Goal: Task Accomplishment & Management: Manage account settings

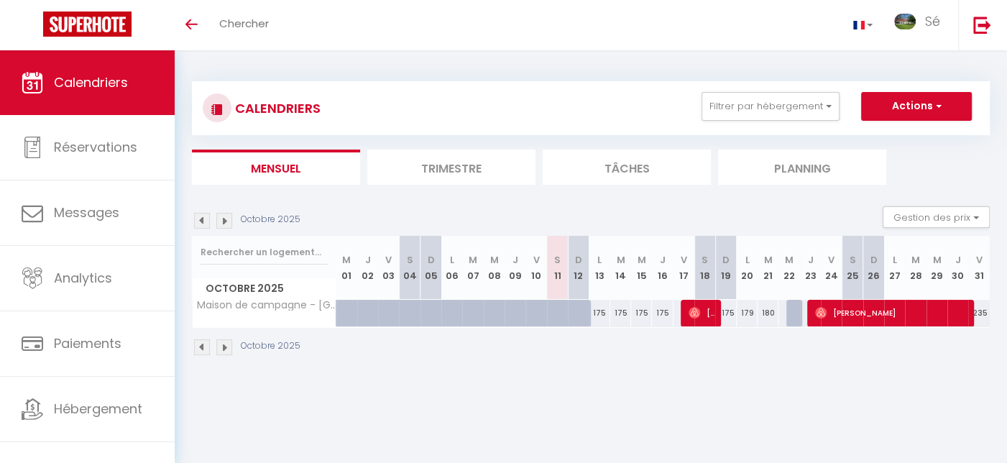
click at [221, 344] on img at bounding box center [224, 347] width 16 height 16
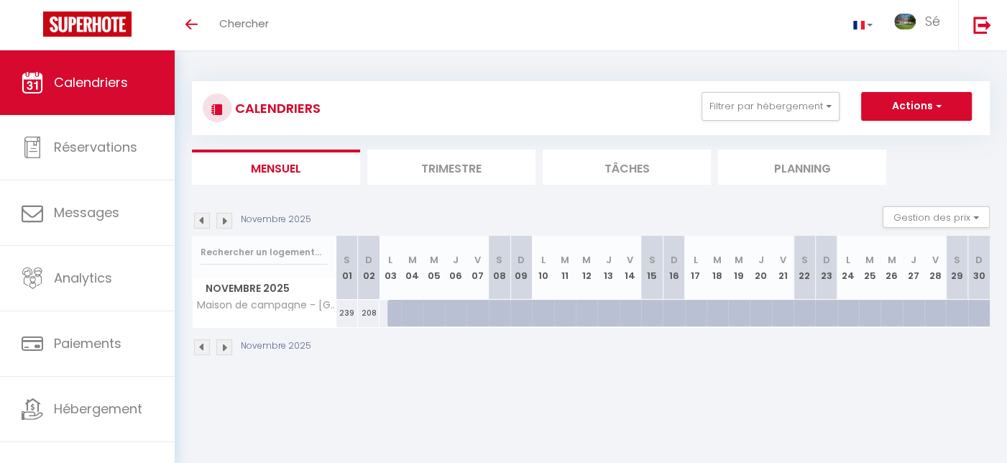
click at [221, 344] on img at bounding box center [224, 347] width 16 height 16
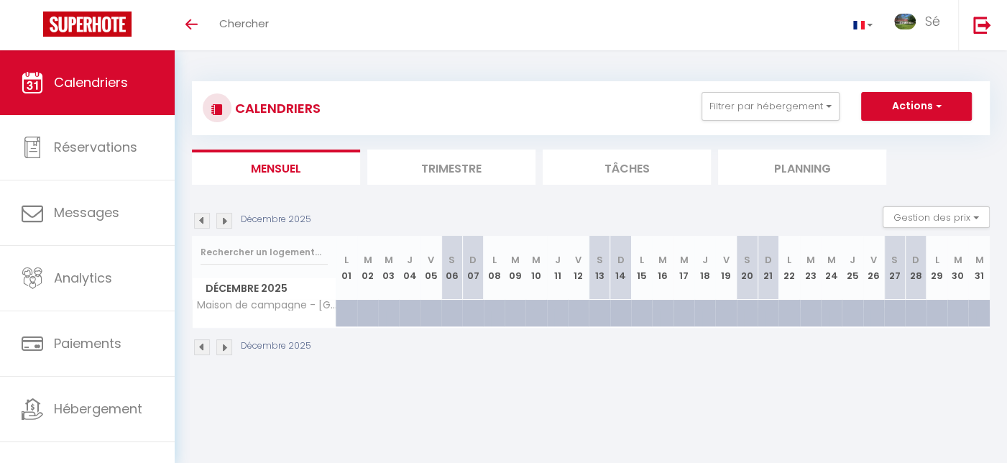
click at [221, 344] on img at bounding box center [224, 347] width 16 height 16
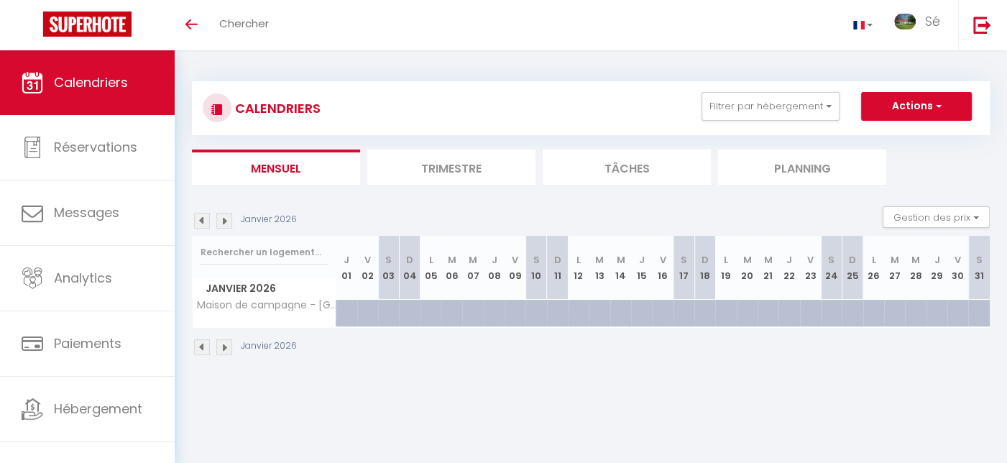
click at [221, 344] on img at bounding box center [224, 347] width 16 height 16
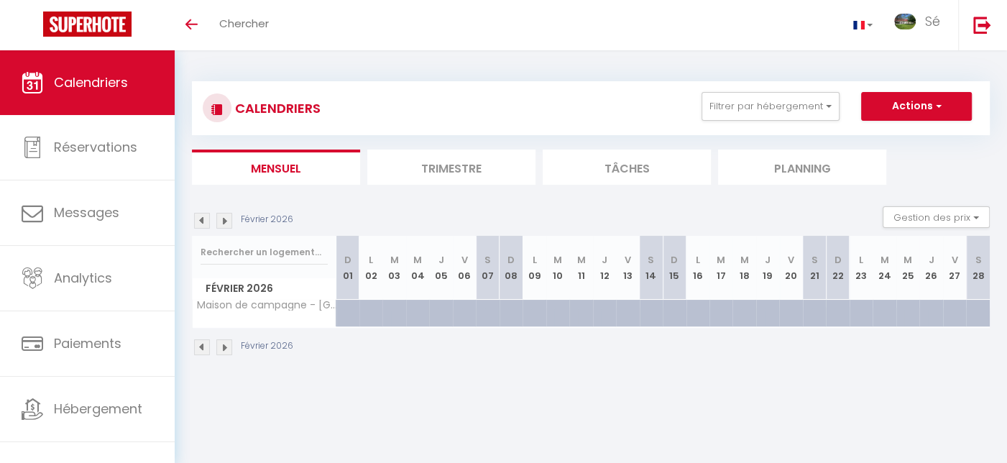
click at [221, 344] on img at bounding box center [224, 347] width 16 height 16
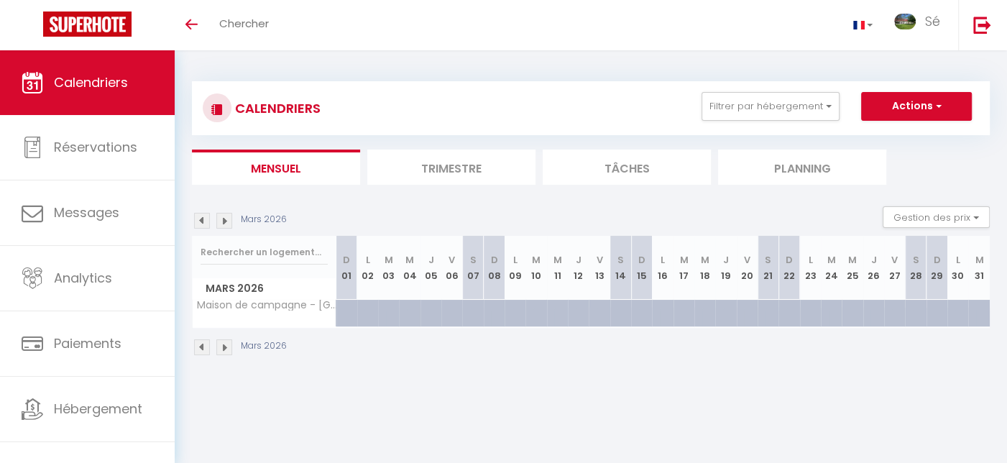
click at [221, 344] on img at bounding box center [224, 347] width 16 height 16
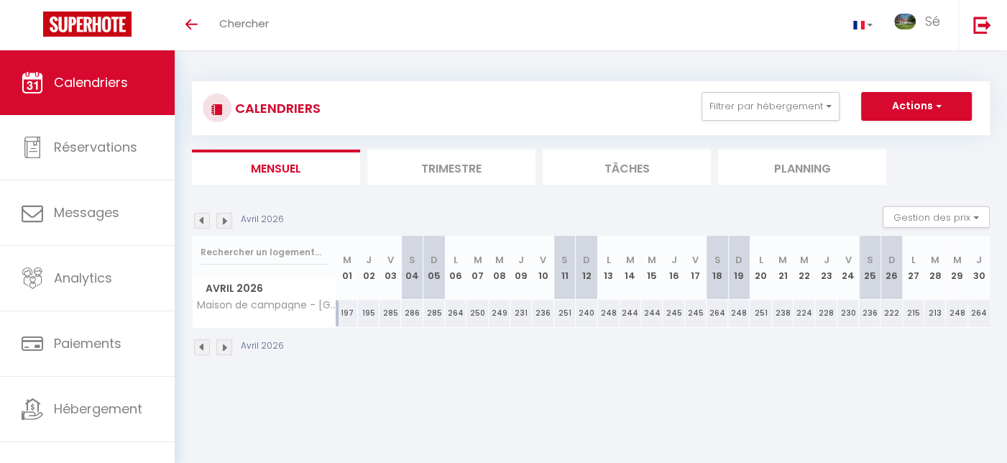
click at [221, 344] on img at bounding box center [224, 347] width 16 height 16
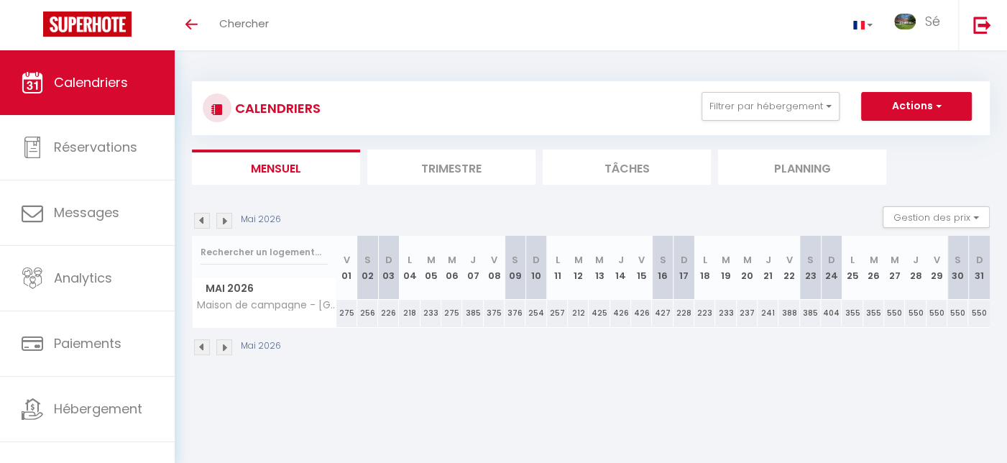
click at [222, 344] on img at bounding box center [224, 347] width 16 height 16
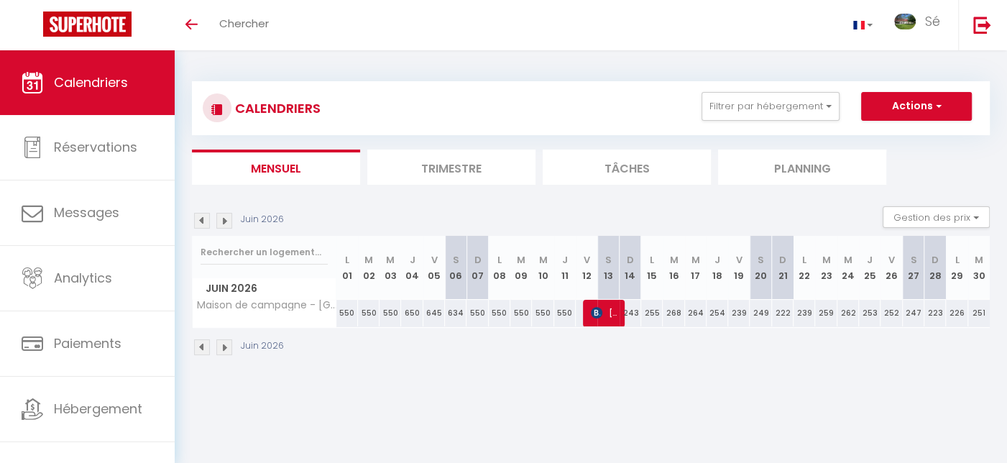
click at [224, 343] on img at bounding box center [224, 347] width 16 height 16
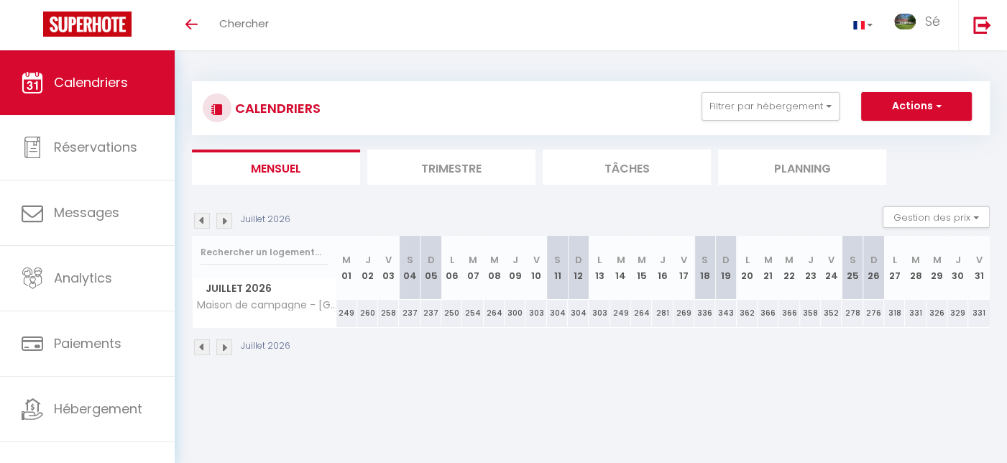
click at [224, 343] on img at bounding box center [224, 347] width 16 height 16
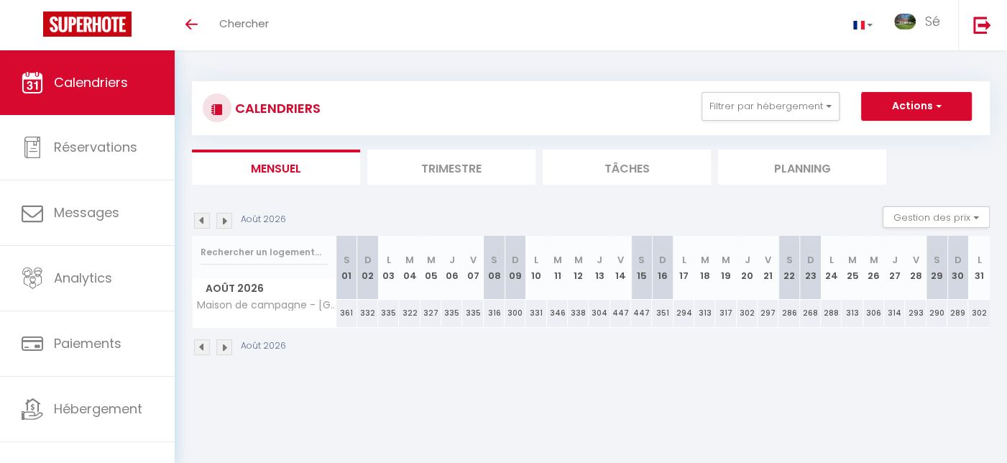
click at [203, 342] on img at bounding box center [202, 347] width 16 height 16
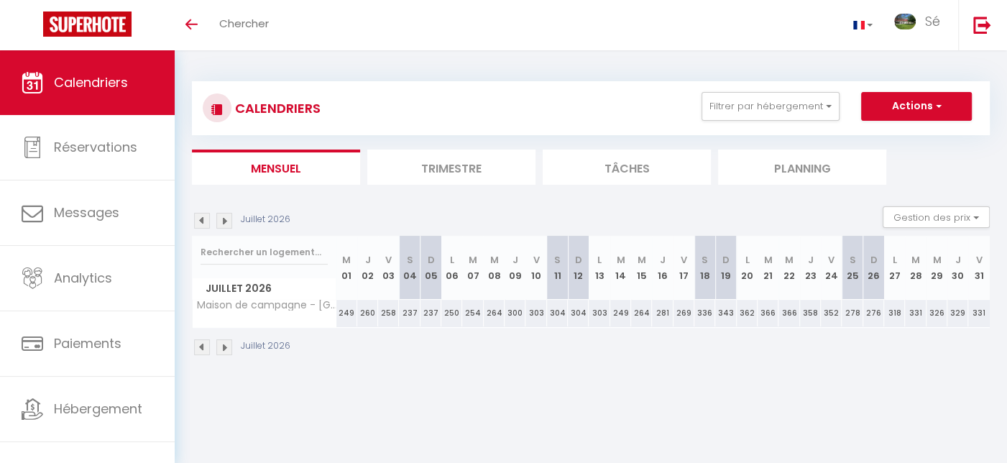
click at [203, 342] on img at bounding box center [202, 347] width 16 height 16
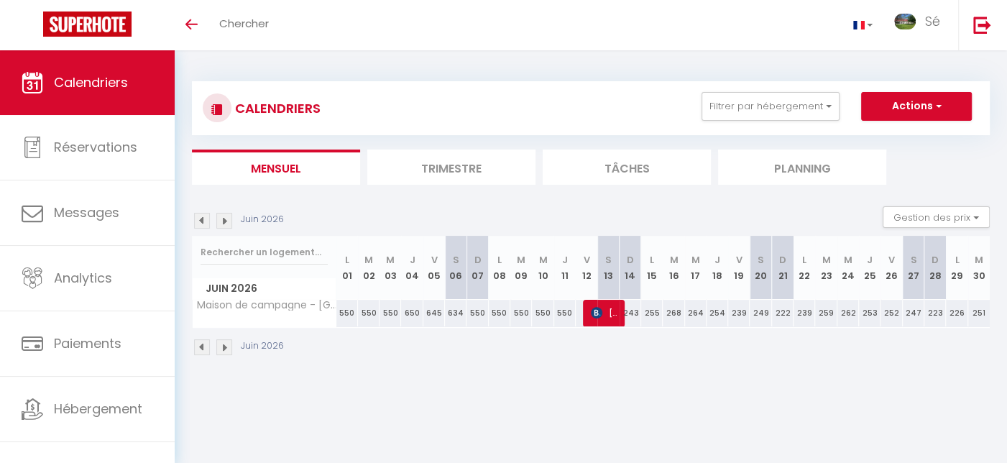
click at [203, 342] on img at bounding box center [202, 347] width 16 height 16
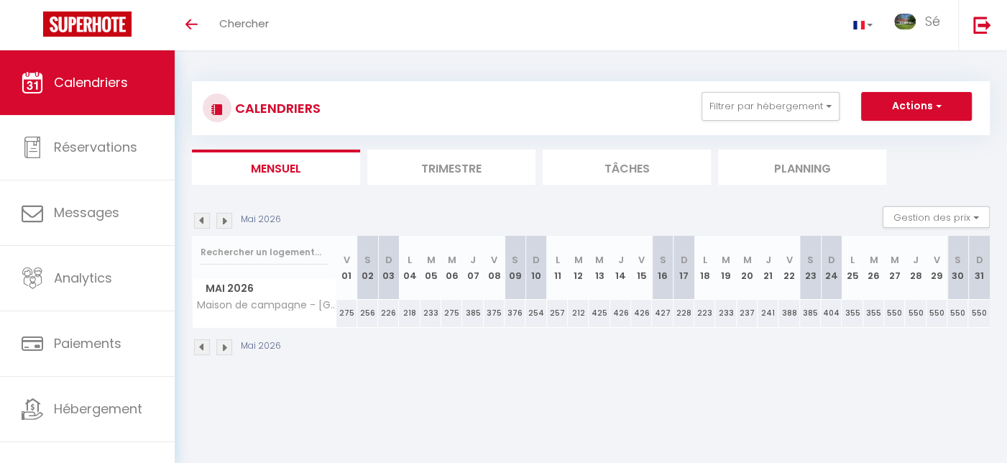
click at [203, 342] on img at bounding box center [202, 347] width 16 height 16
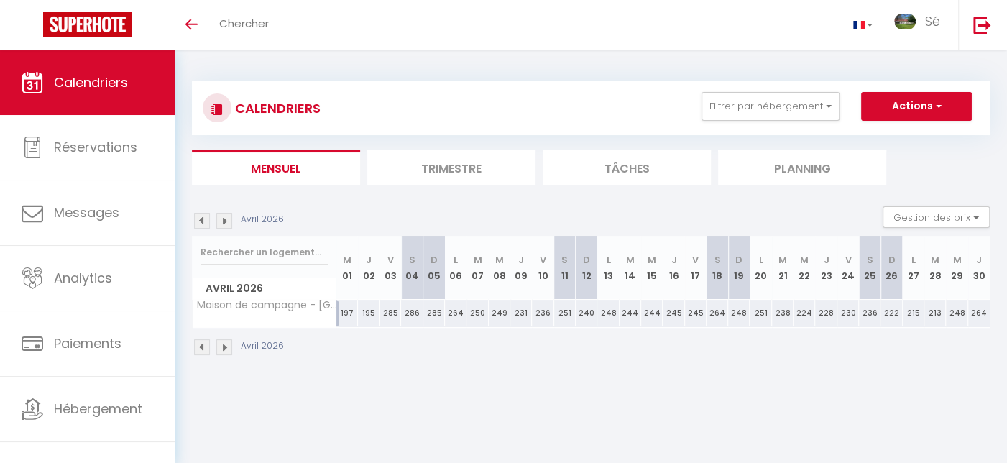
click at [203, 342] on img at bounding box center [202, 347] width 16 height 16
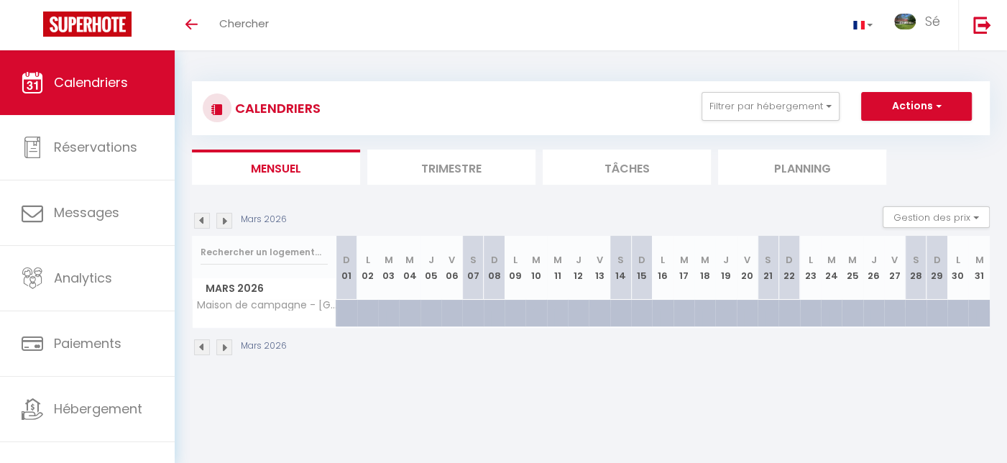
click at [203, 342] on img at bounding box center [202, 347] width 16 height 16
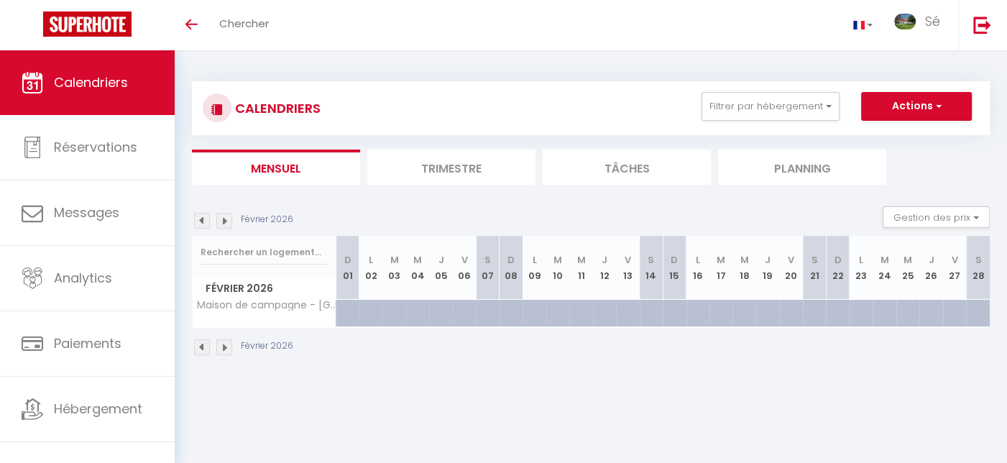
click at [203, 342] on img at bounding box center [202, 347] width 16 height 16
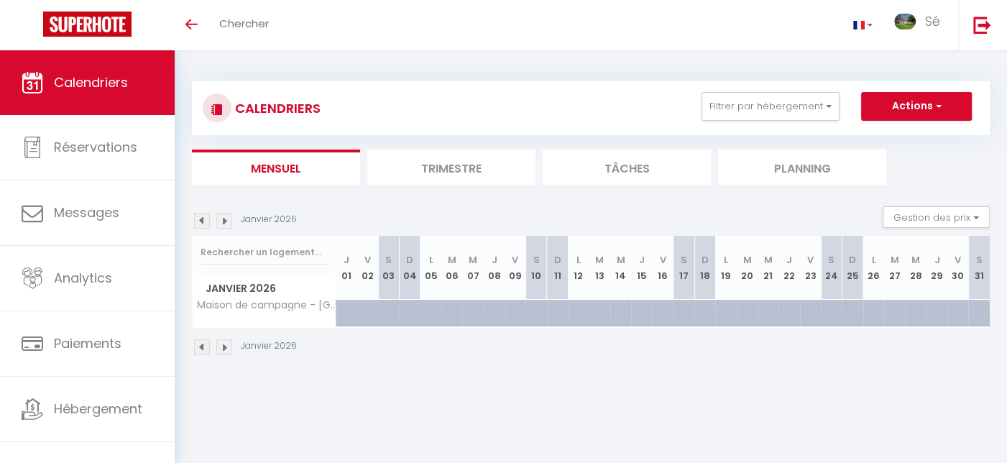
click at [203, 342] on img at bounding box center [202, 347] width 16 height 16
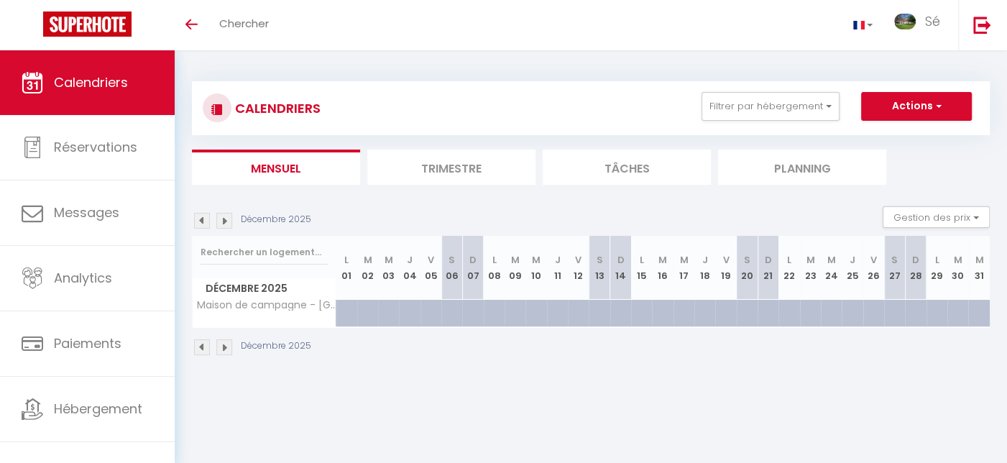
click at [203, 341] on img at bounding box center [202, 347] width 16 height 16
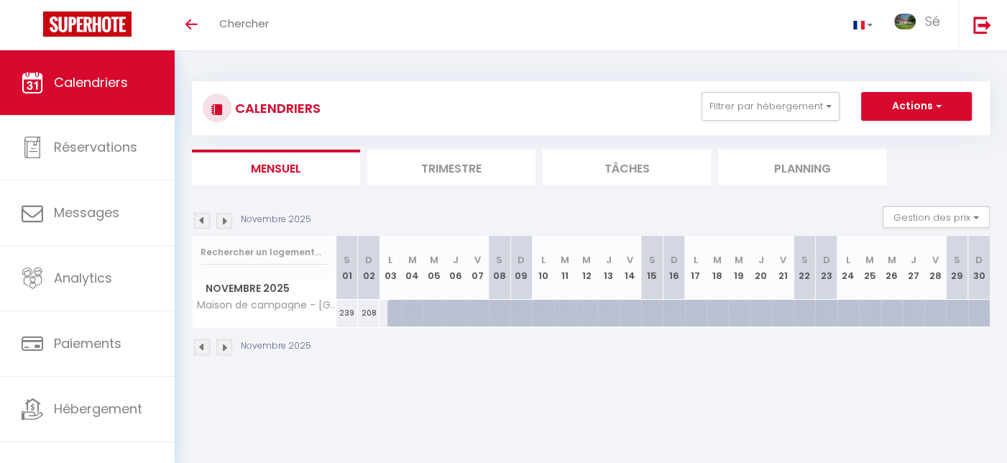
click at [203, 341] on img at bounding box center [202, 347] width 16 height 16
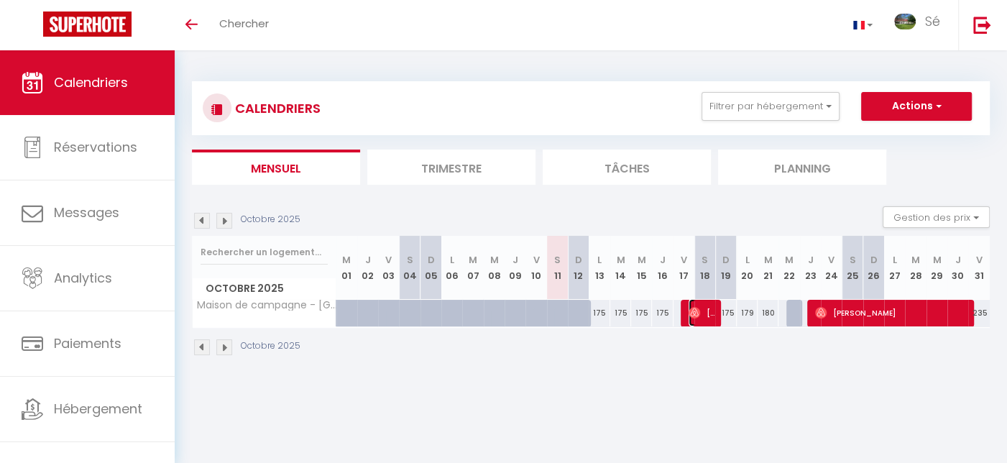
click at [703, 314] on span "[PERSON_NAME]" at bounding box center [703, 312] width 28 height 27
select select "OK"
select select "0"
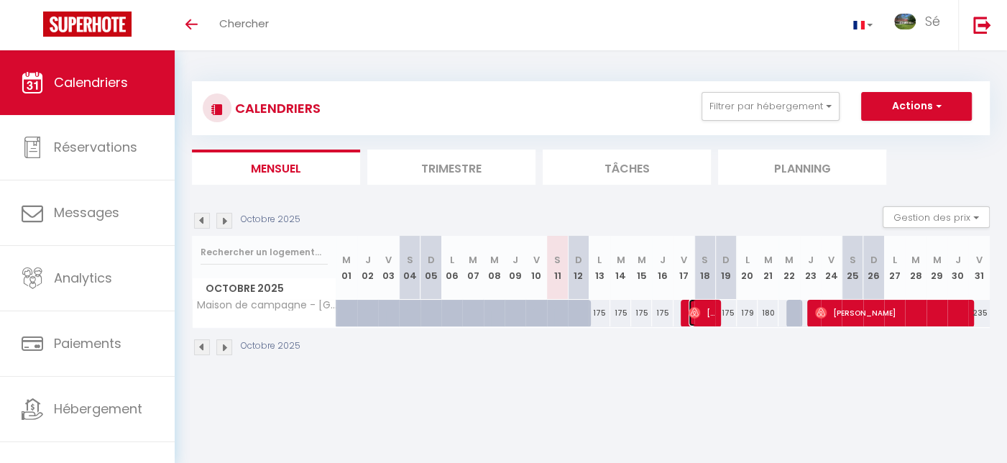
select select "1"
select select
